Goal: Task Accomplishment & Management: Manage account settings

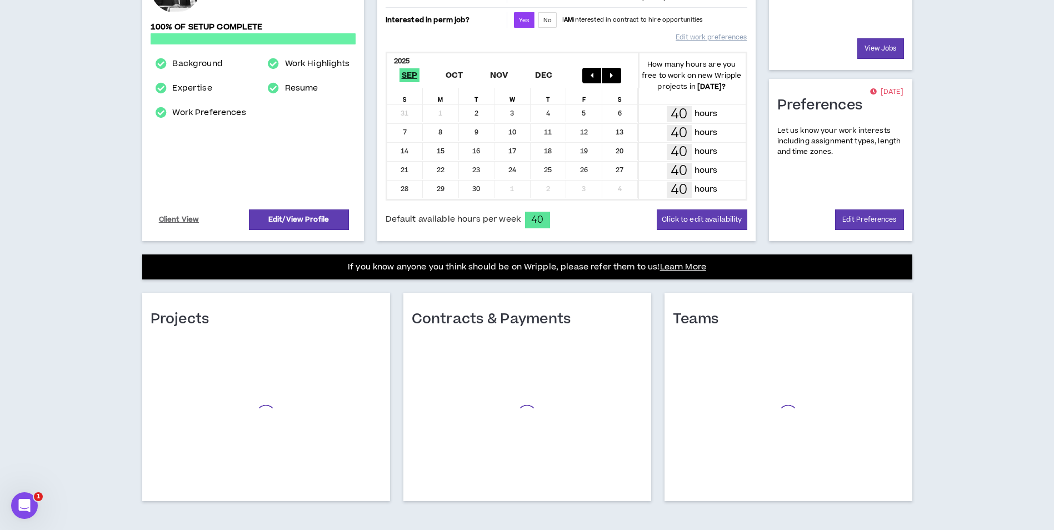
scroll to position [196, 0]
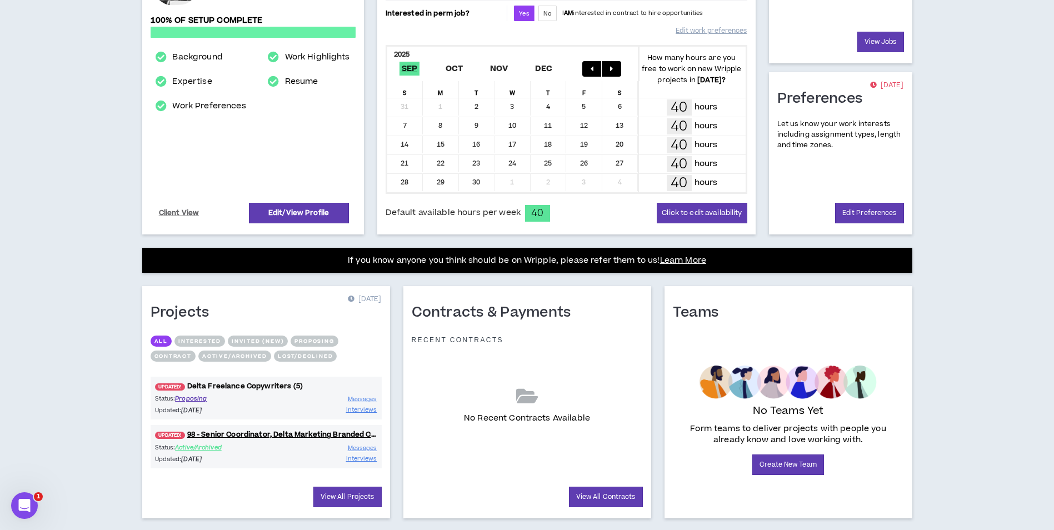
click at [222, 383] on link "UPDATED! Delta Freelance Copywriters (5)" at bounding box center [266, 386] width 231 height 11
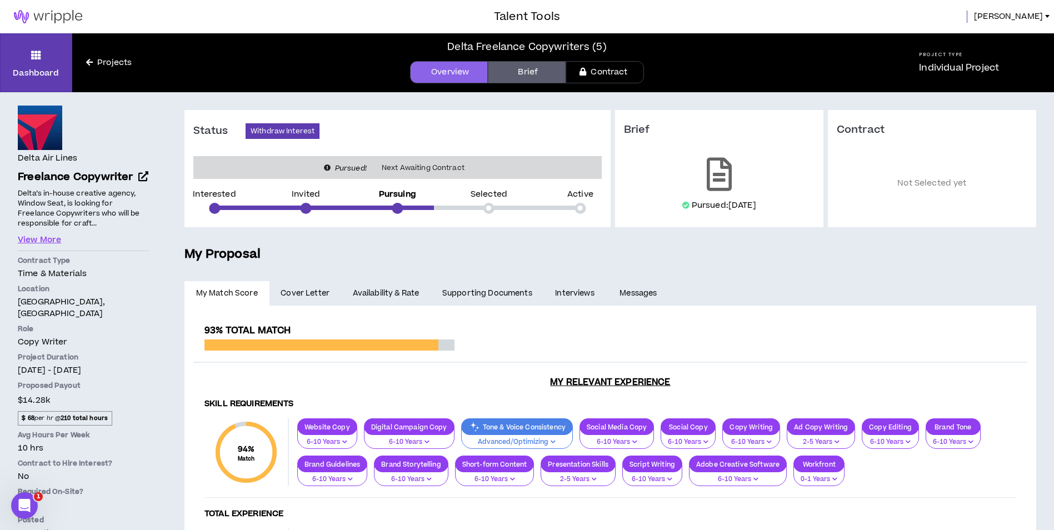
click at [106, 63] on link "Projects" at bounding box center [108, 63] width 73 height 12
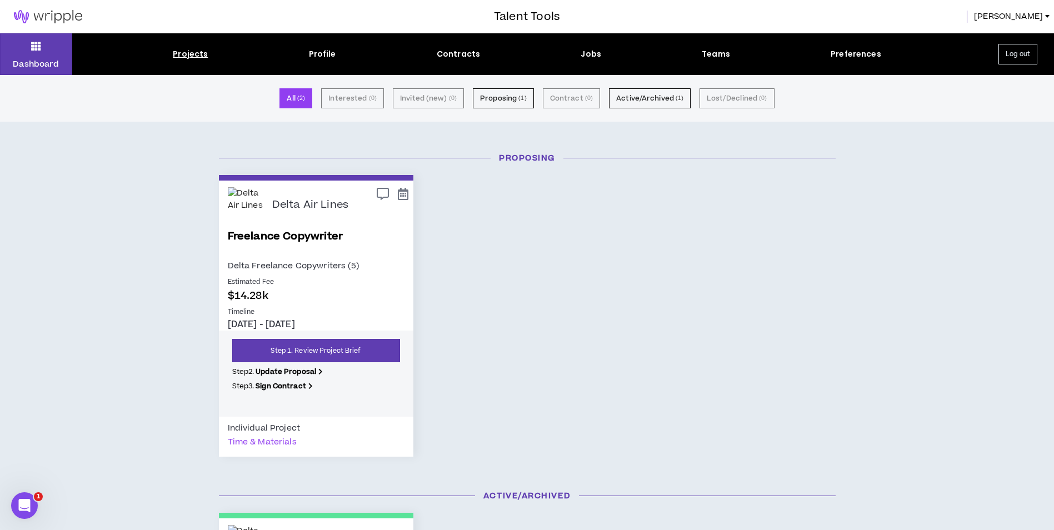
click at [24, 17] on img at bounding box center [48, 16] width 96 height 13
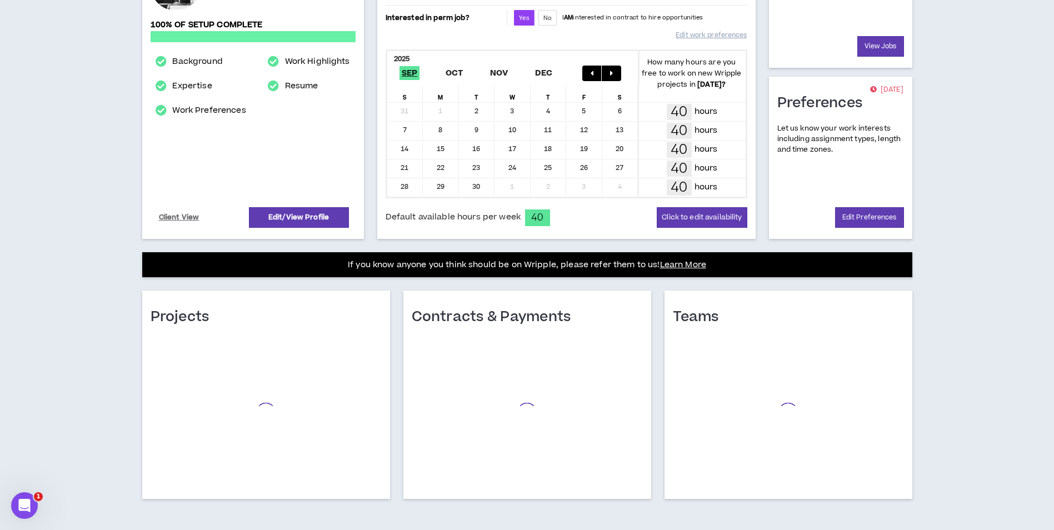
scroll to position [196, 0]
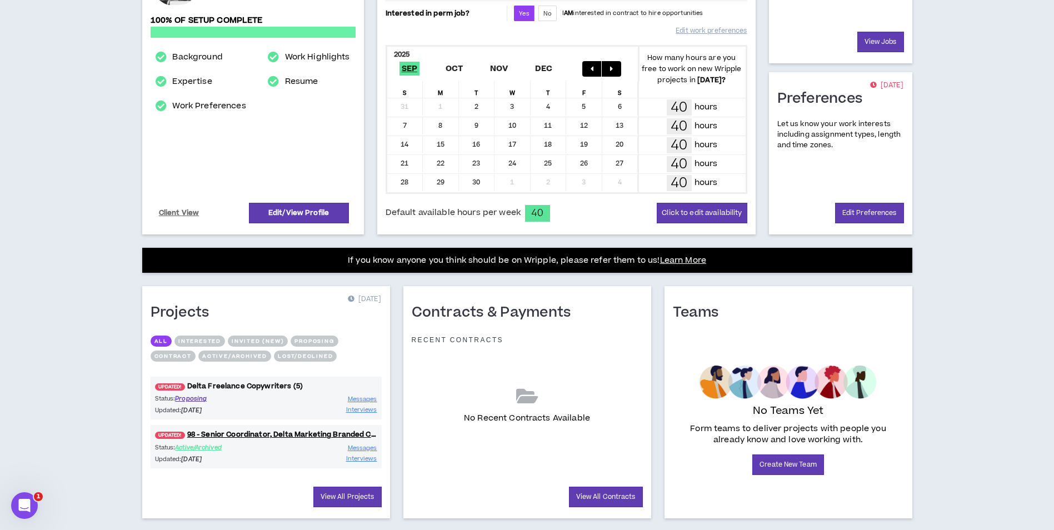
click at [257, 389] on link "UPDATED! Delta Freelance Copywriters (5)" at bounding box center [266, 386] width 231 height 11
